Goal: Find specific page/section: Find specific page/section

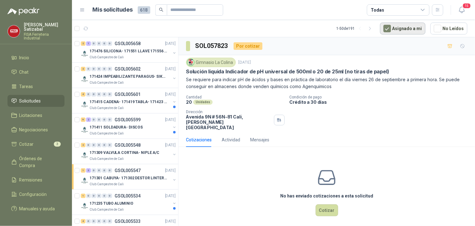
click at [405, 26] on button "Asignado a mi" at bounding box center [402, 29] width 45 height 12
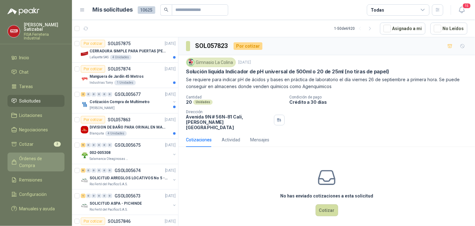
click at [33, 152] on link "Órdenes de Compra" at bounding box center [36, 161] width 57 height 19
